Goal: Information Seeking & Learning: Learn about a topic

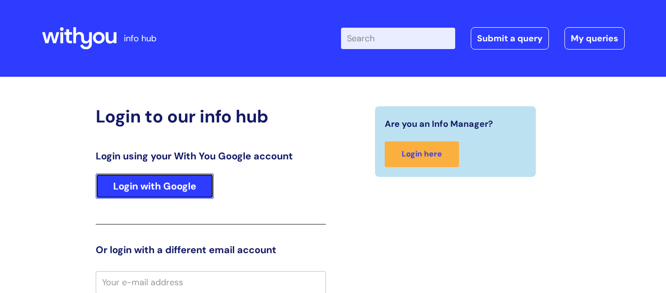
click at [128, 180] on link "Login with Google" at bounding box center [155, 186] width 118 height 25
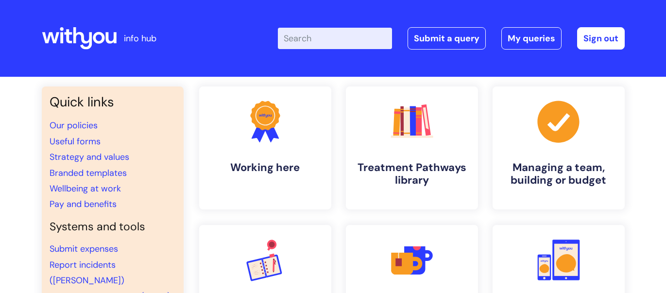
click at [314, 42] on input "Enter your search term here..." at bounding box center [335, 38] width 114 height 21
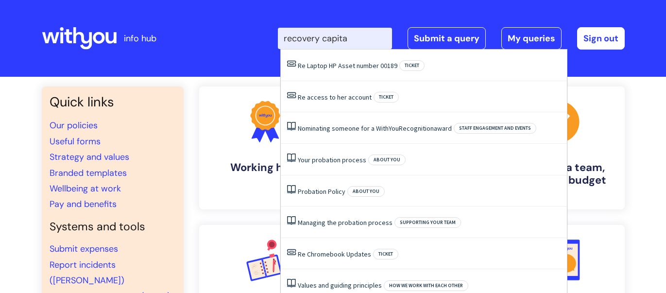
type input "recovery capital"
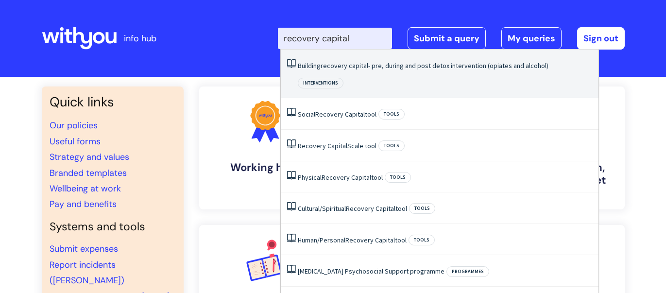
click at [366, 70] on li "Building recovery capital - pre, during and post detox intervention (opiates an…" at bounding box center [440, 74] width 318 height 49
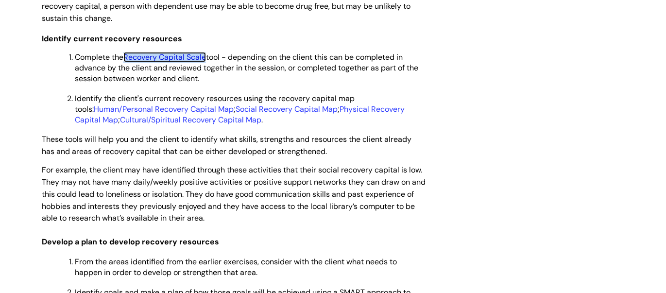
scroll to position [1772, 0]
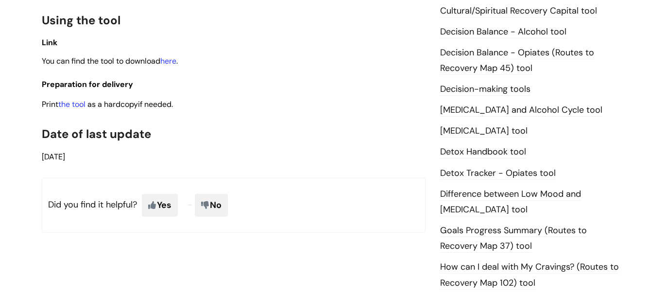
scroll to position [479, 0]
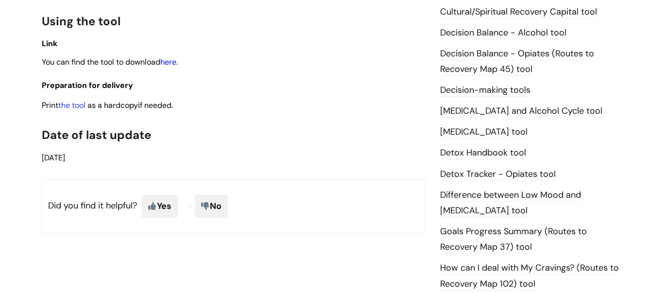
click at [175, 65] on link "here" at bounding box center [168, 62] width 16 height 10
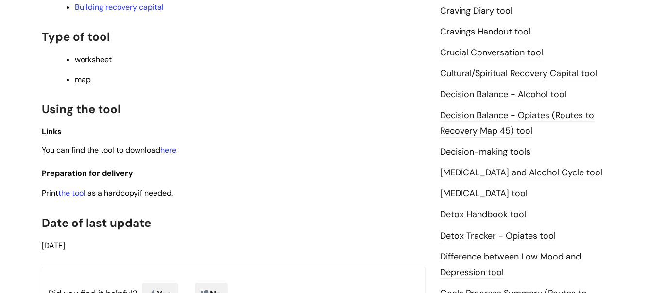
scroll to position [427, 0]
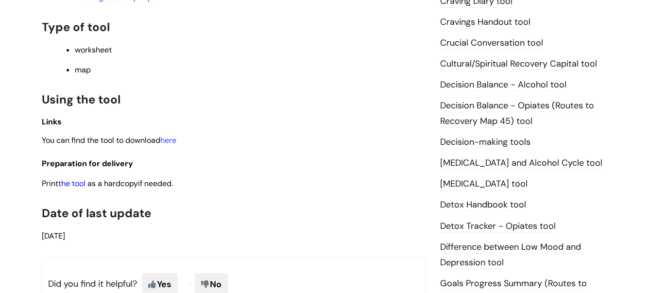
click at [82, 189] on link "the tool" at bounding box center [71, 183] width 27 height 10
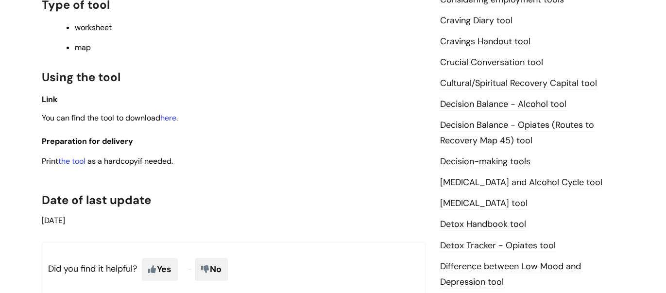
scroll to position [409, 0]
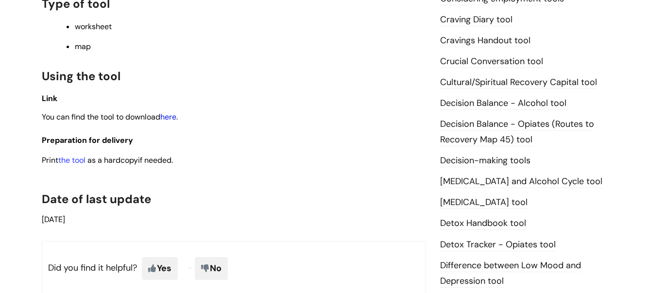
click at [175, 117] on link "here" at bounding box center [168, 117] width 16 height 10
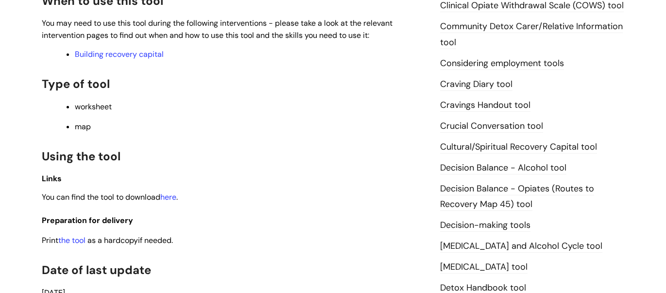
scroll to position [345, 0]
click at [174, 201] on link "here" at bounding box center [168, 197] width 16 height 10
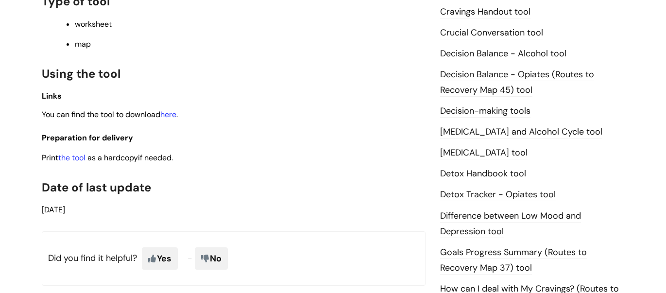
scroll to position [440, 0]
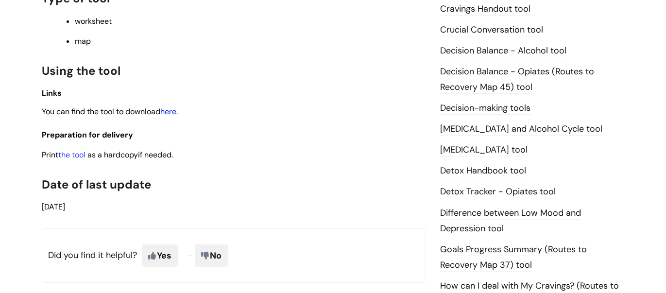
click at [174, 110] on link "here" at bounding box center [168, 111] width 16 height 10
